Goal: Check status: Check status

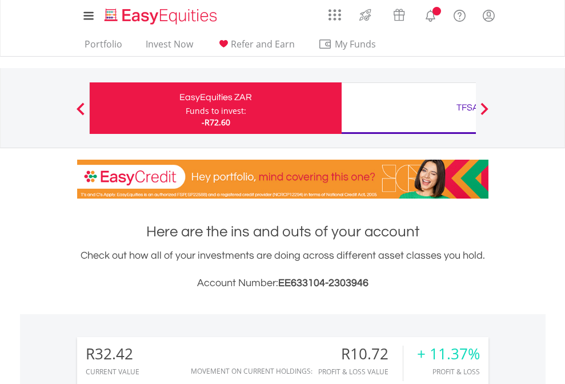
scroll to position [110, 179]
click at [186, 108] on div "Funds to invest:" at bounding box center [216, 110] width 61 height 11
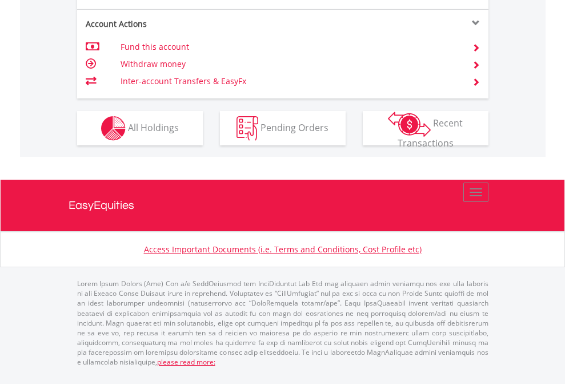
scroll to position [1073, 0]
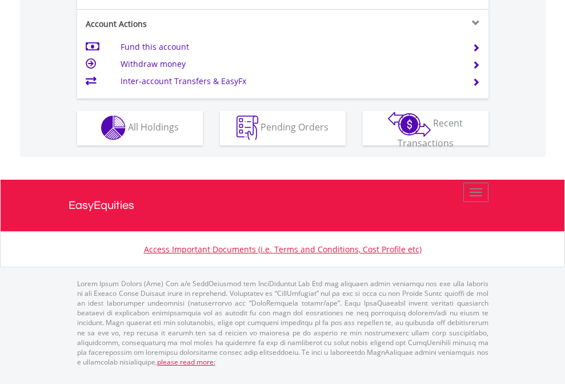
scroll to position [1069, 0]
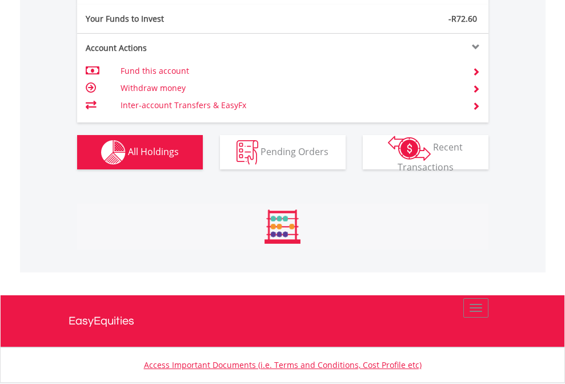
scroll to position [110, 179]
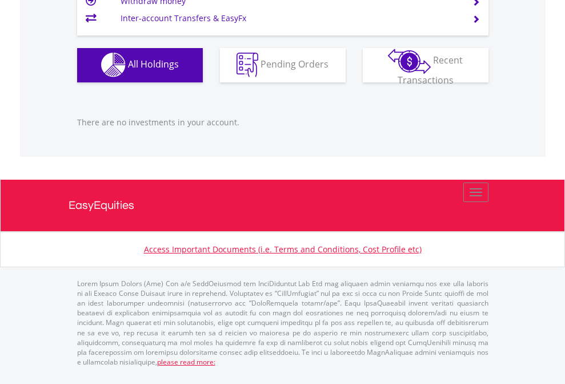
scroll to position [110, 179]
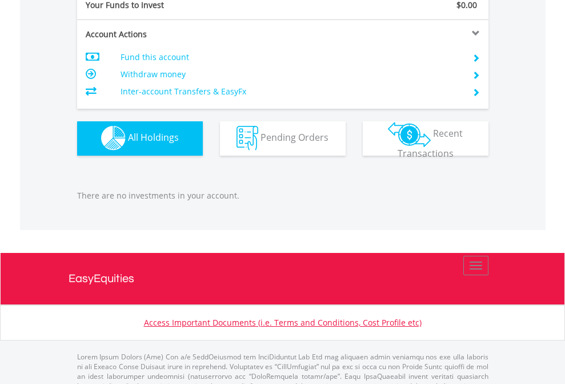
scroll to position [1132, 0]
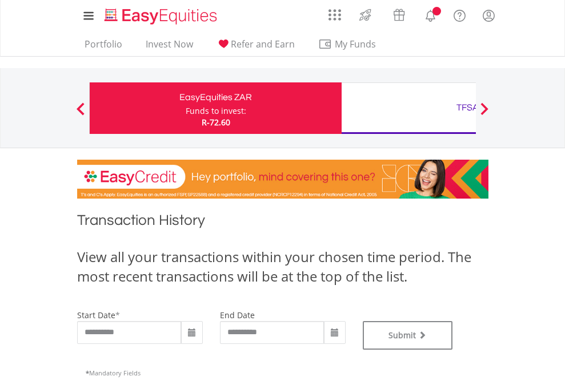
type input "**********"
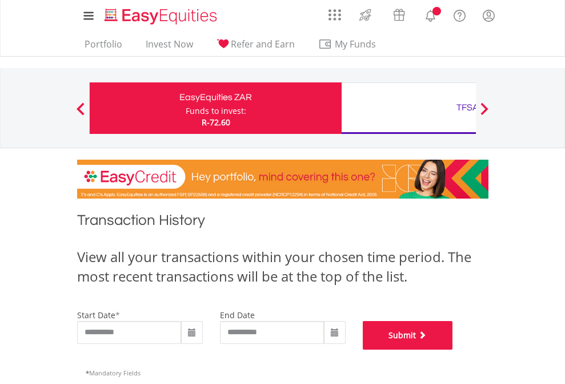
click at [453, 349] on button "Submit" at bounding box center [408, 335] width 90 height 29
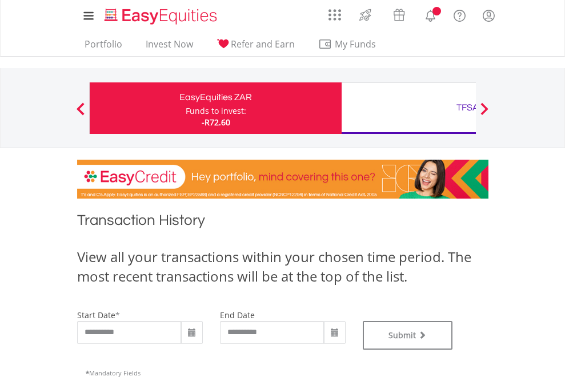
click at [409, 108] on div "TFSA" at bounding box center [468, 107] width 238 height 16
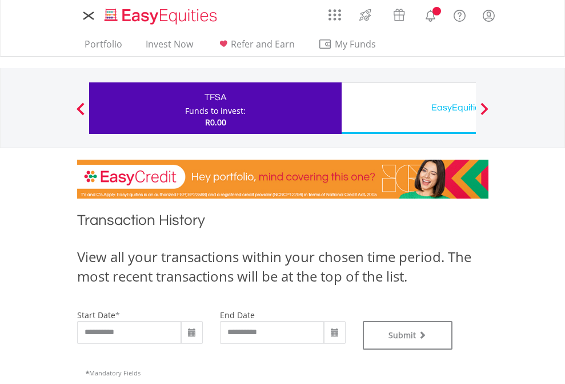
type input "**********"
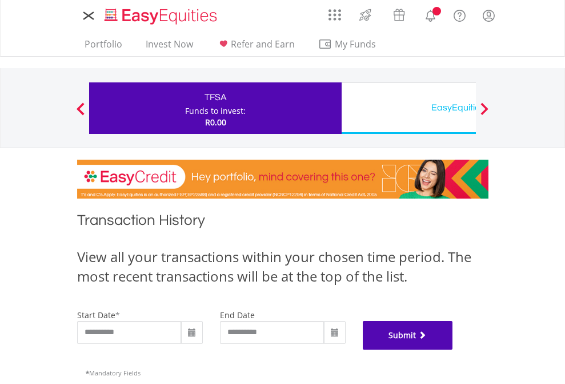
click at [453, 349] on button "Submit" at bounding box center [408, 335] width 90 height 29
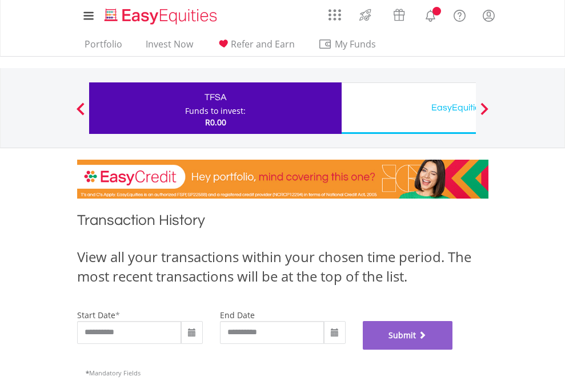
scroll to position [464, 0]
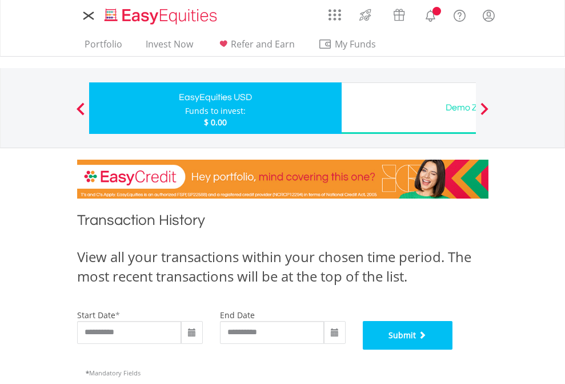
click at [453, 349] on button "Submit" at bounding box center [408, 335] width 90 height 29
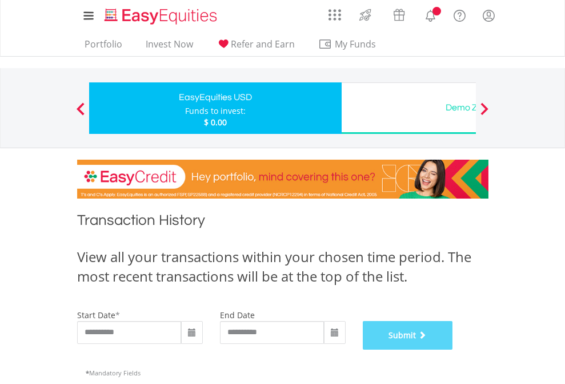
scroll to position [464, 0]
